Goal: Task Accomplishment & Management: Manage account settings

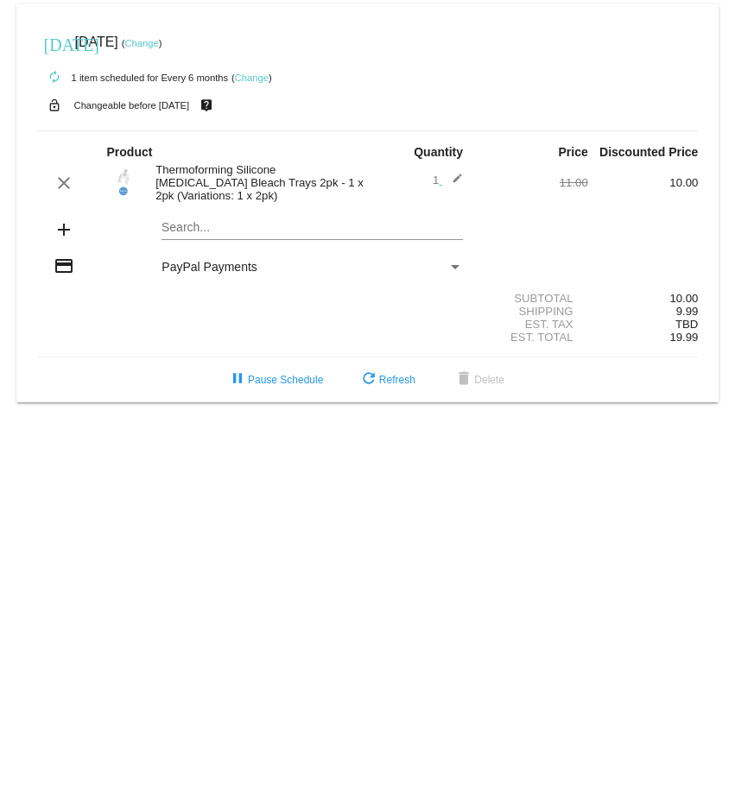
click at [252, 76] on link "Change" at bounding box center [252, 78] width 34 height 10
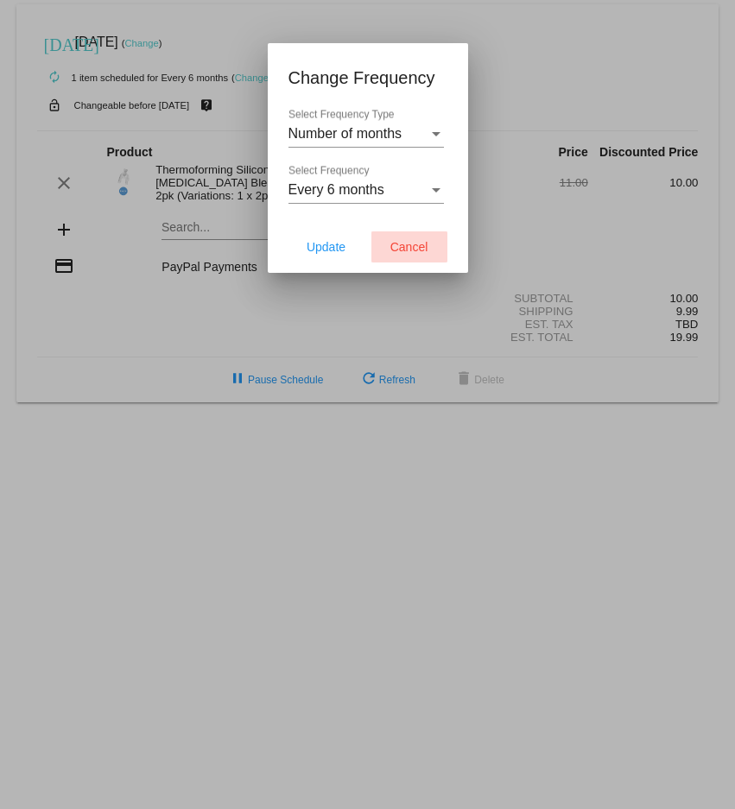
click at [402, 246] on span "Cancel" at bounding box center [409, 247] width 38 height 14
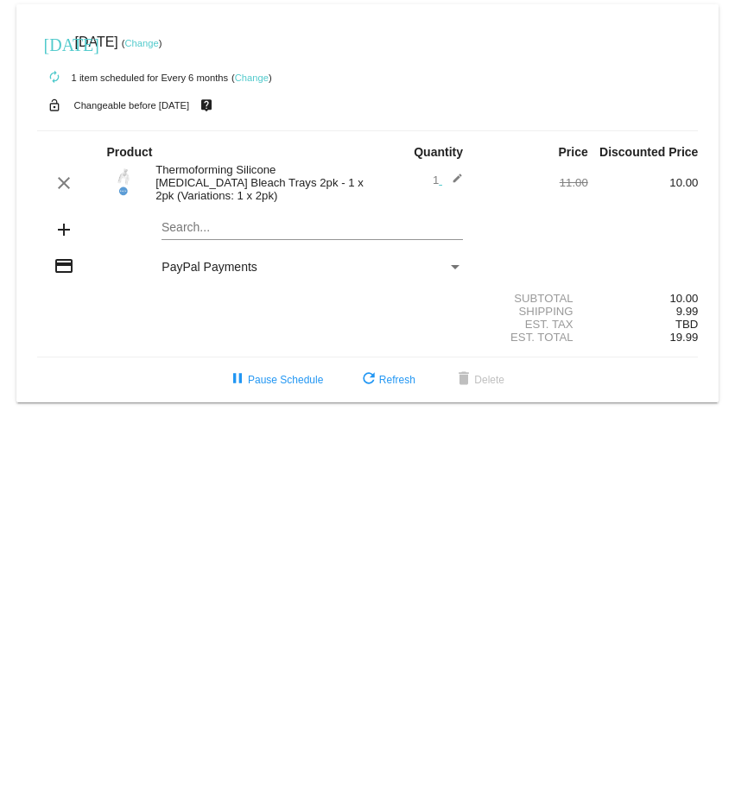
click at [250, 79] on link "Change" at bounding box center [252, 78] width 34 height 10
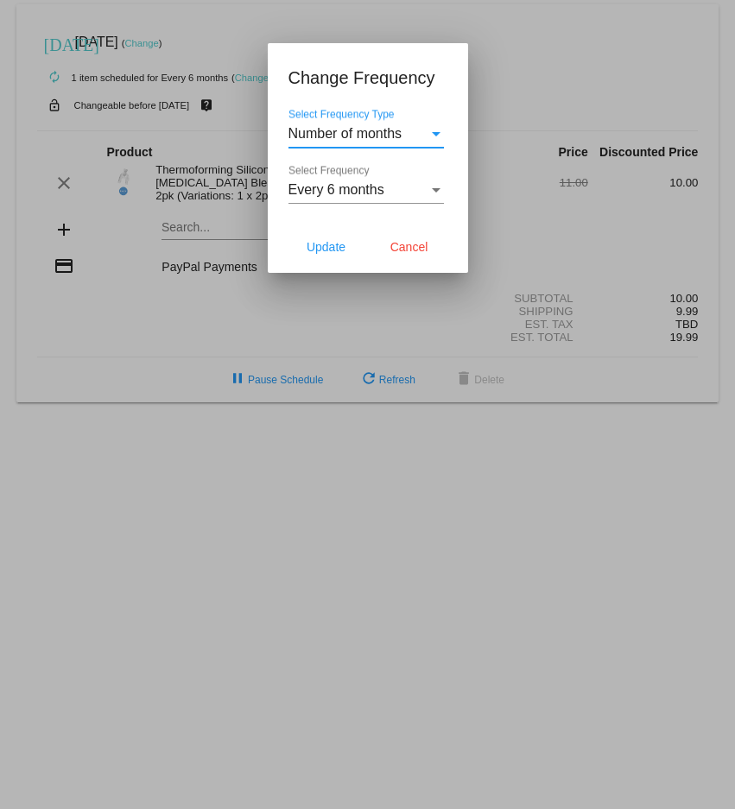
click at [435, 134] on div "Select Frequency Type" at bounding box center [436, 134] width 9 height 4
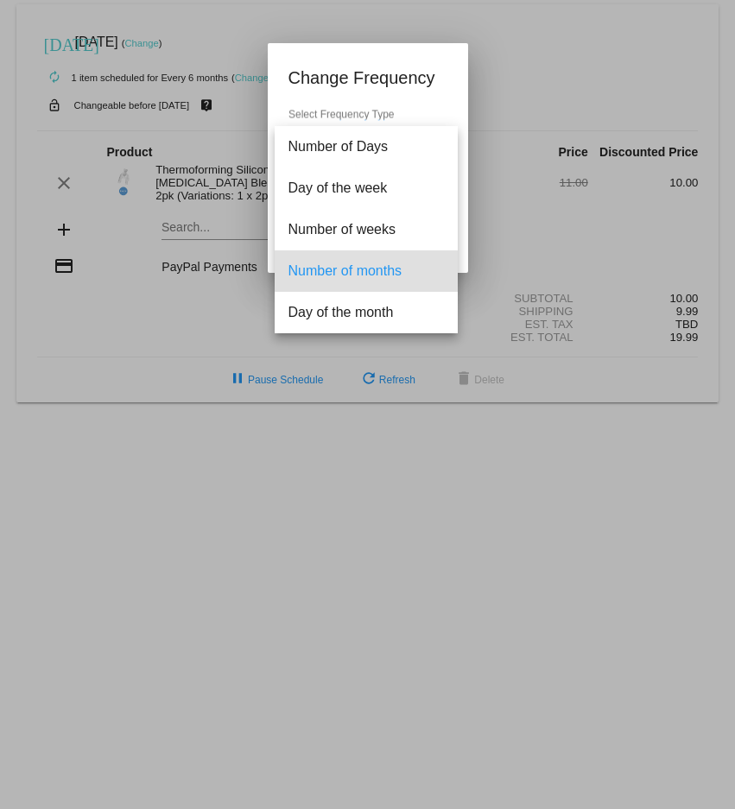
click at [509, 79] on div at bounding box center [367, 404] width 735 height 809
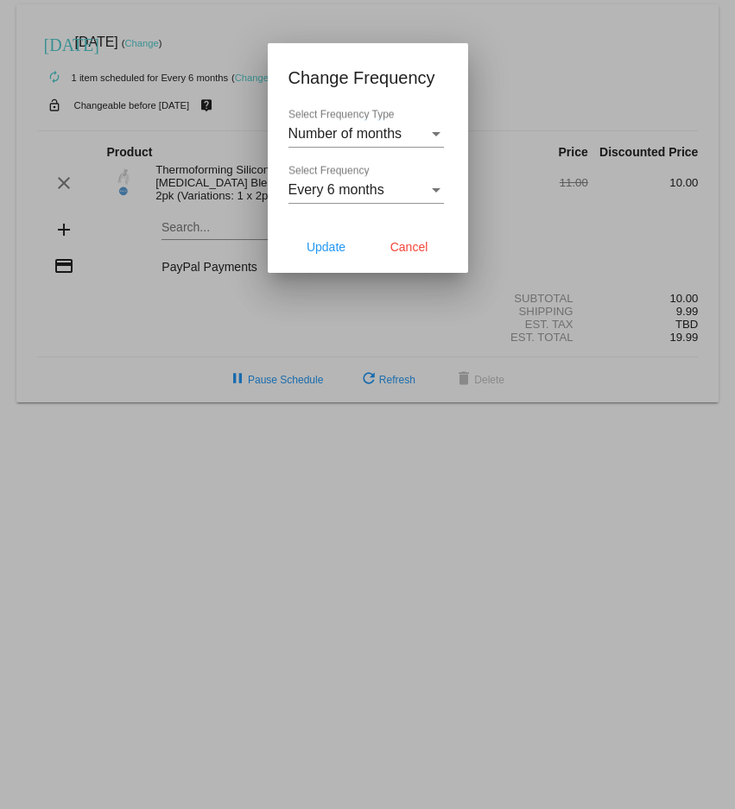
click at [524, 86] on div at bounding box center [367, 404] width 735 height 809
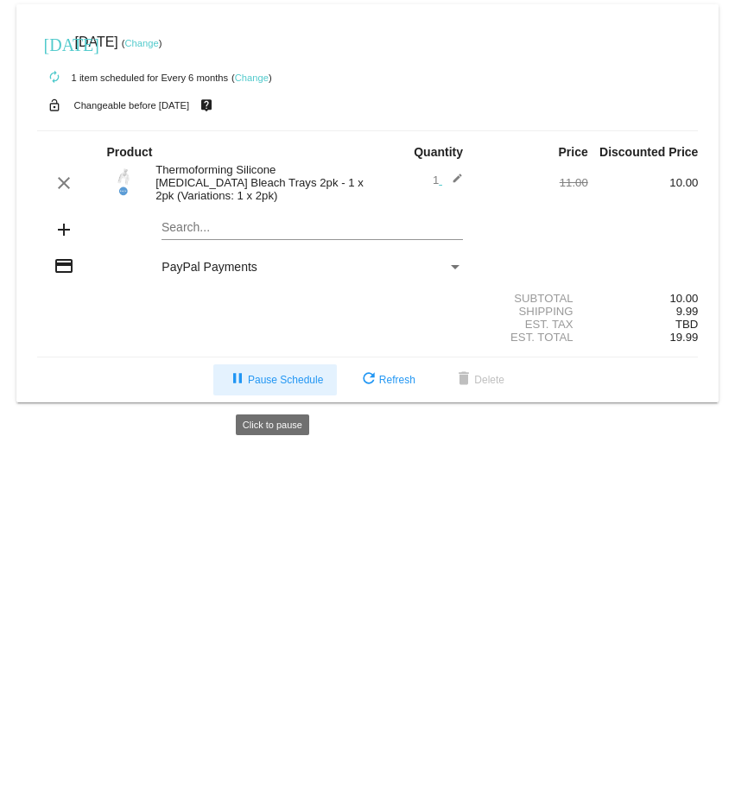
click at [269, 386] on span "pause Pause Schedule" at bounding box center [275, 380] width 96 height 12
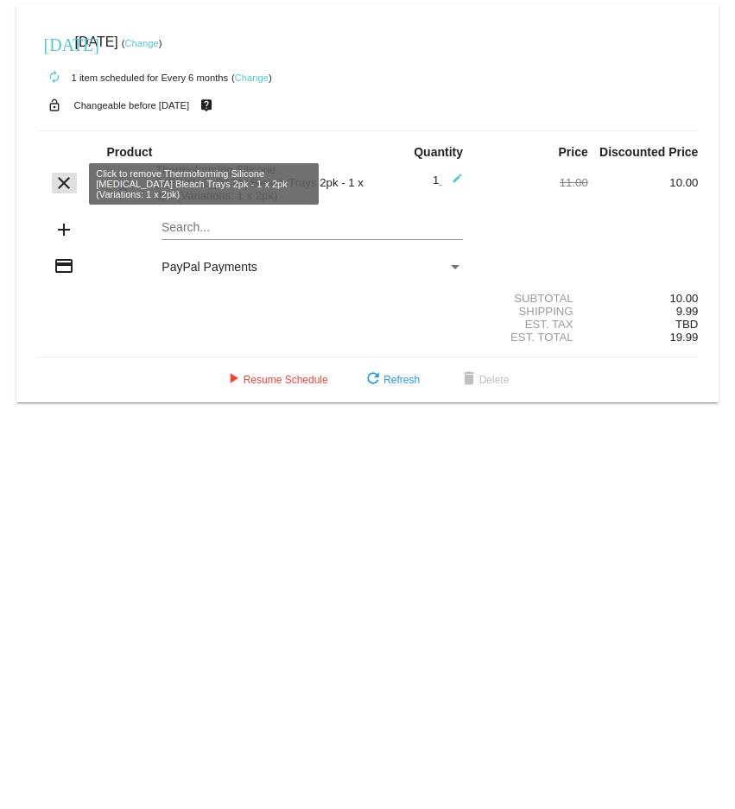
click at [63, 186] on mat-icon "clear" at bounding box center [64, 183] width 21 height 21
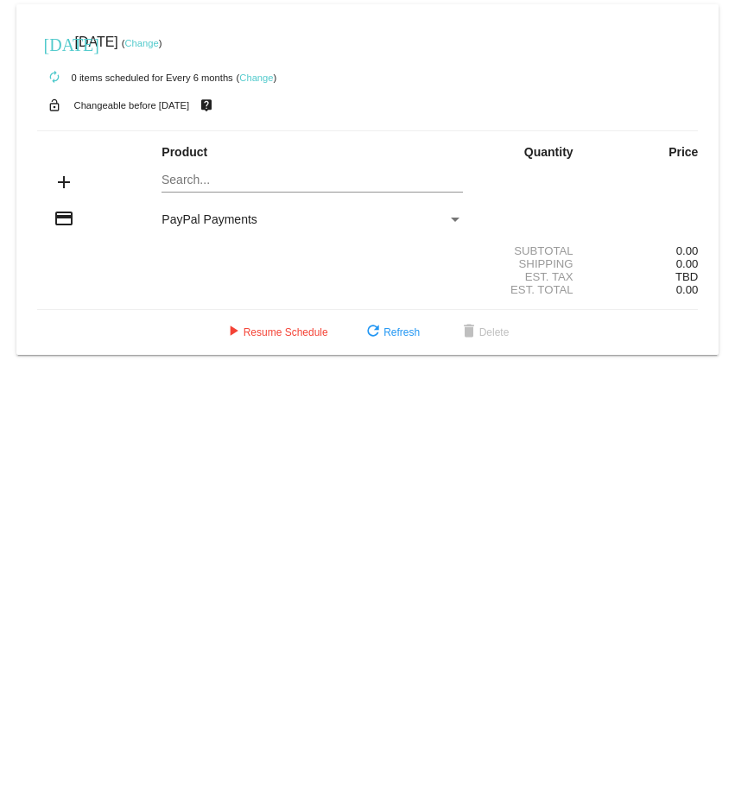
drag, startPoint x: 439, startPoint y: 47, endPoint x: 486, endPoint y: 47, distance: 46.6
click at [446, 47] on div "[DATE] [DATE] ( Change )" at bounding box center [367, 42] width 661 height 35
